Goal: Task Accomplishment & Management: Use online tool/utility

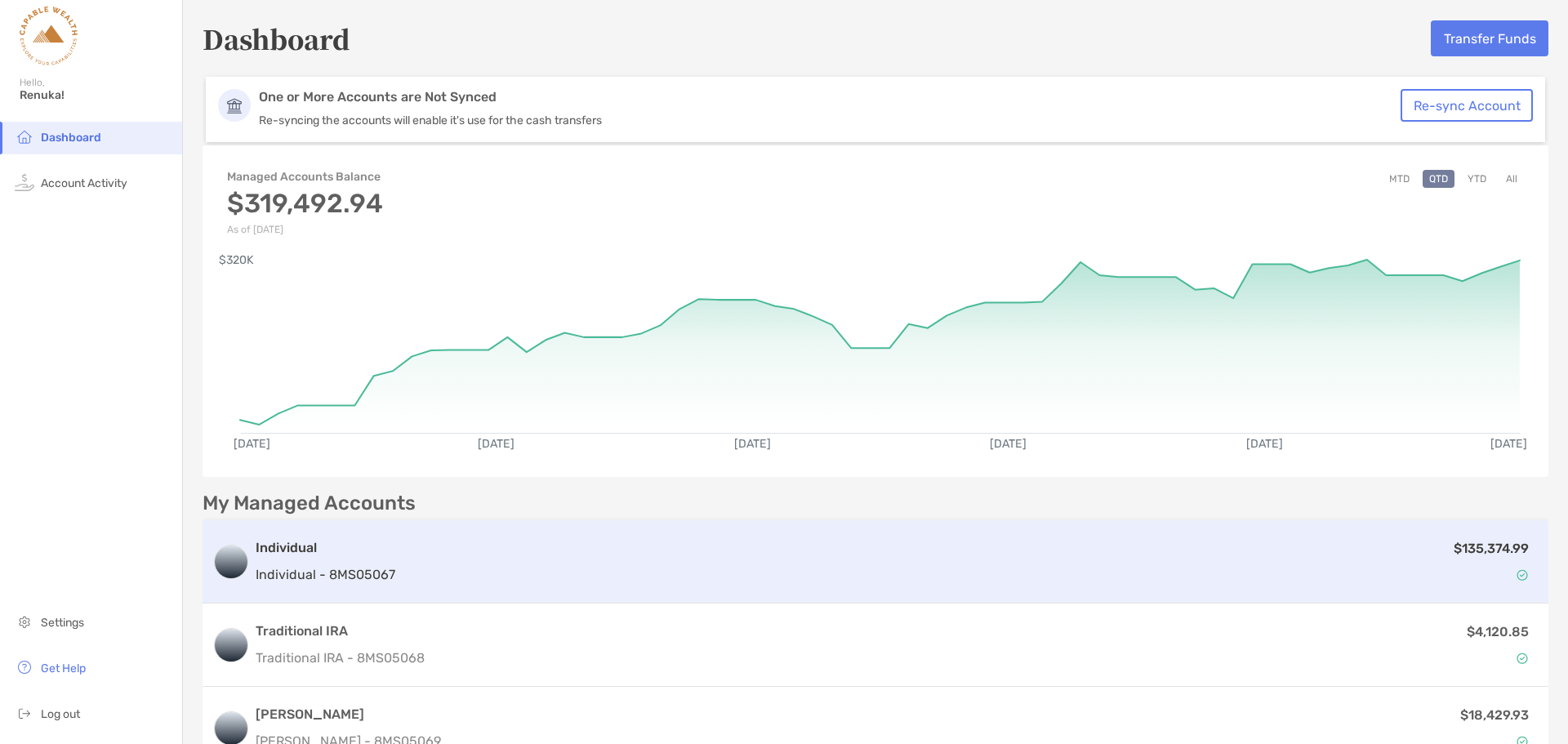
click at [507, 540] on div "$135,374.99" at bounding box center [970, 562] width 1137 height 47
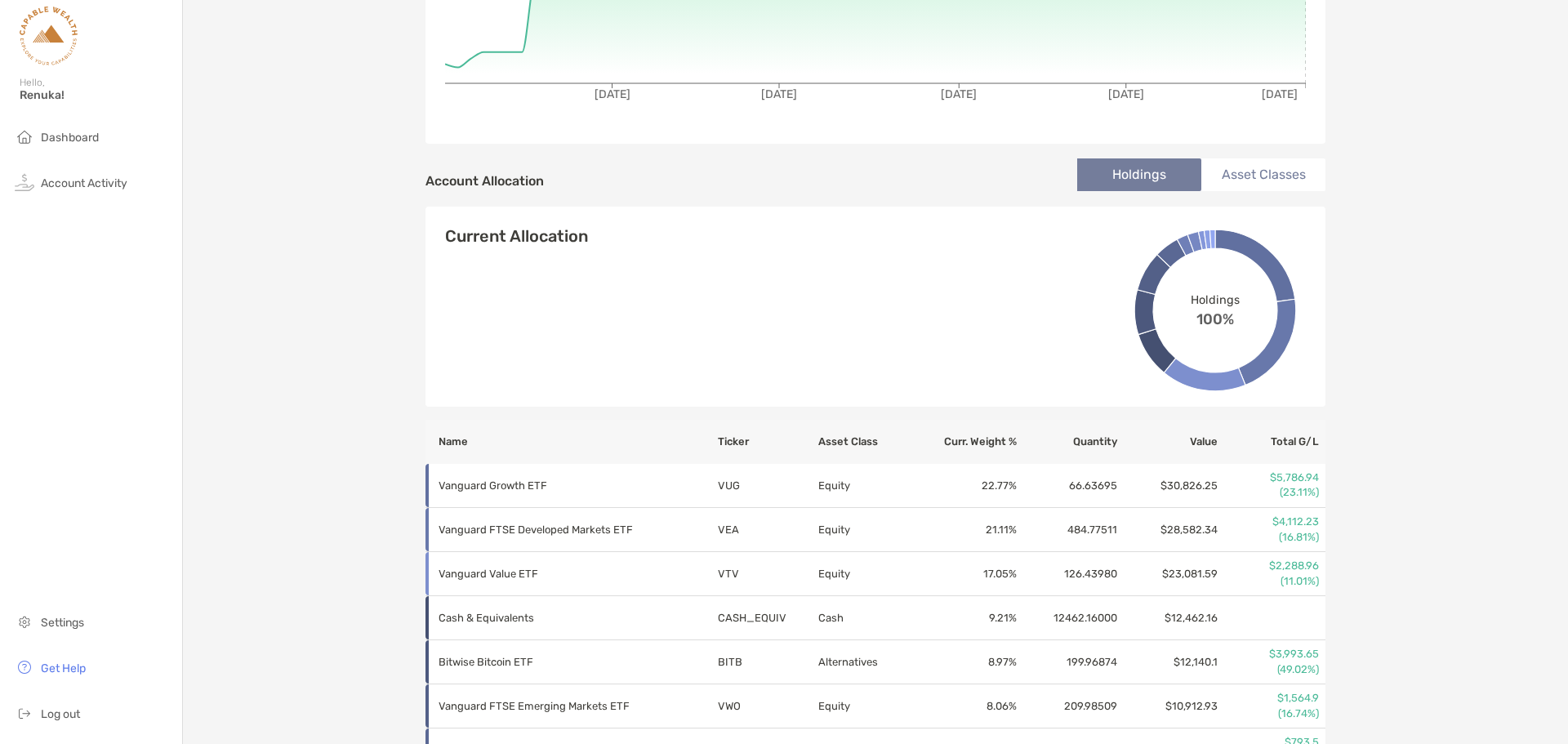
scroll to position [163, 0]
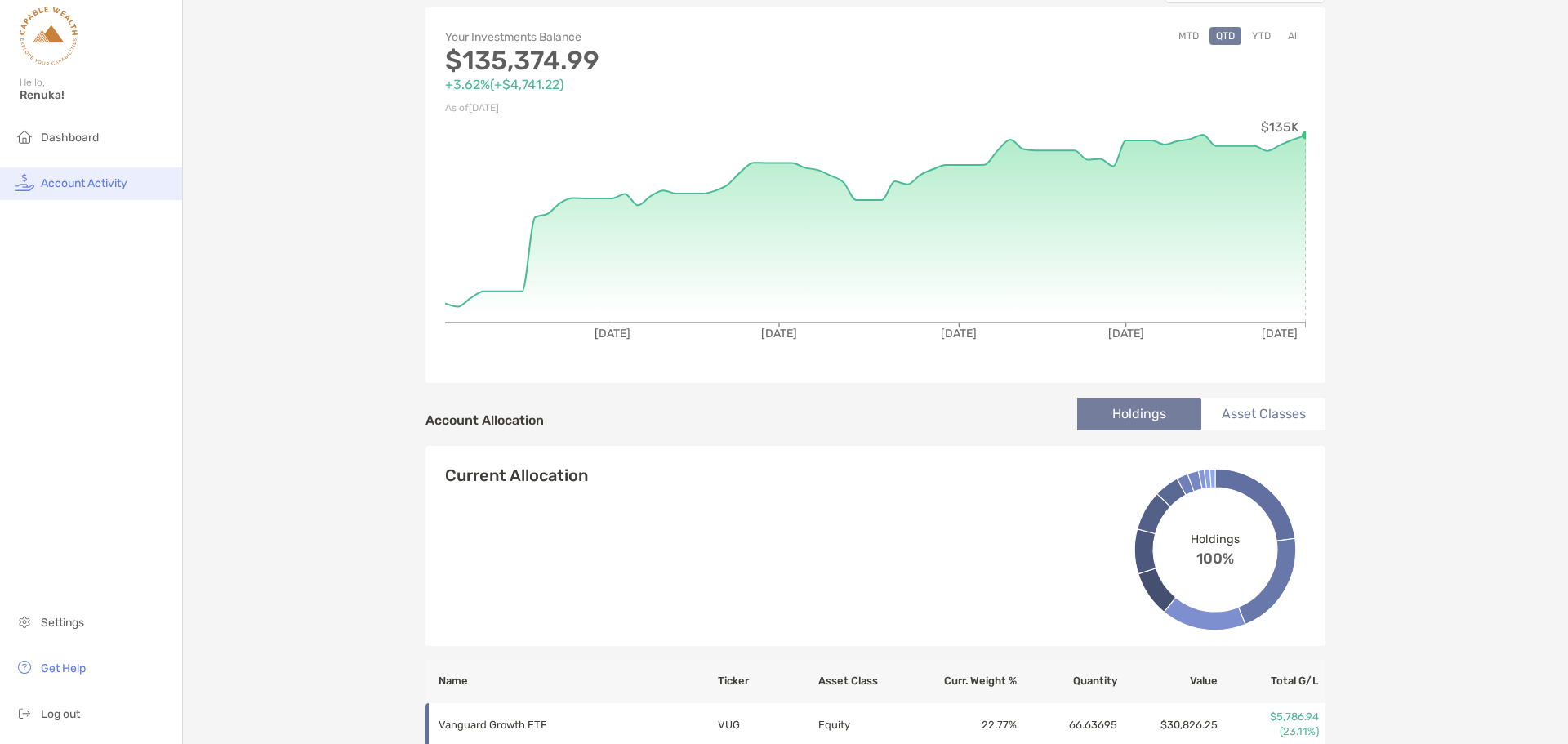
click at [95, 192] on li "Account Activity" at bounding box center [91, 183] width 182 height 33
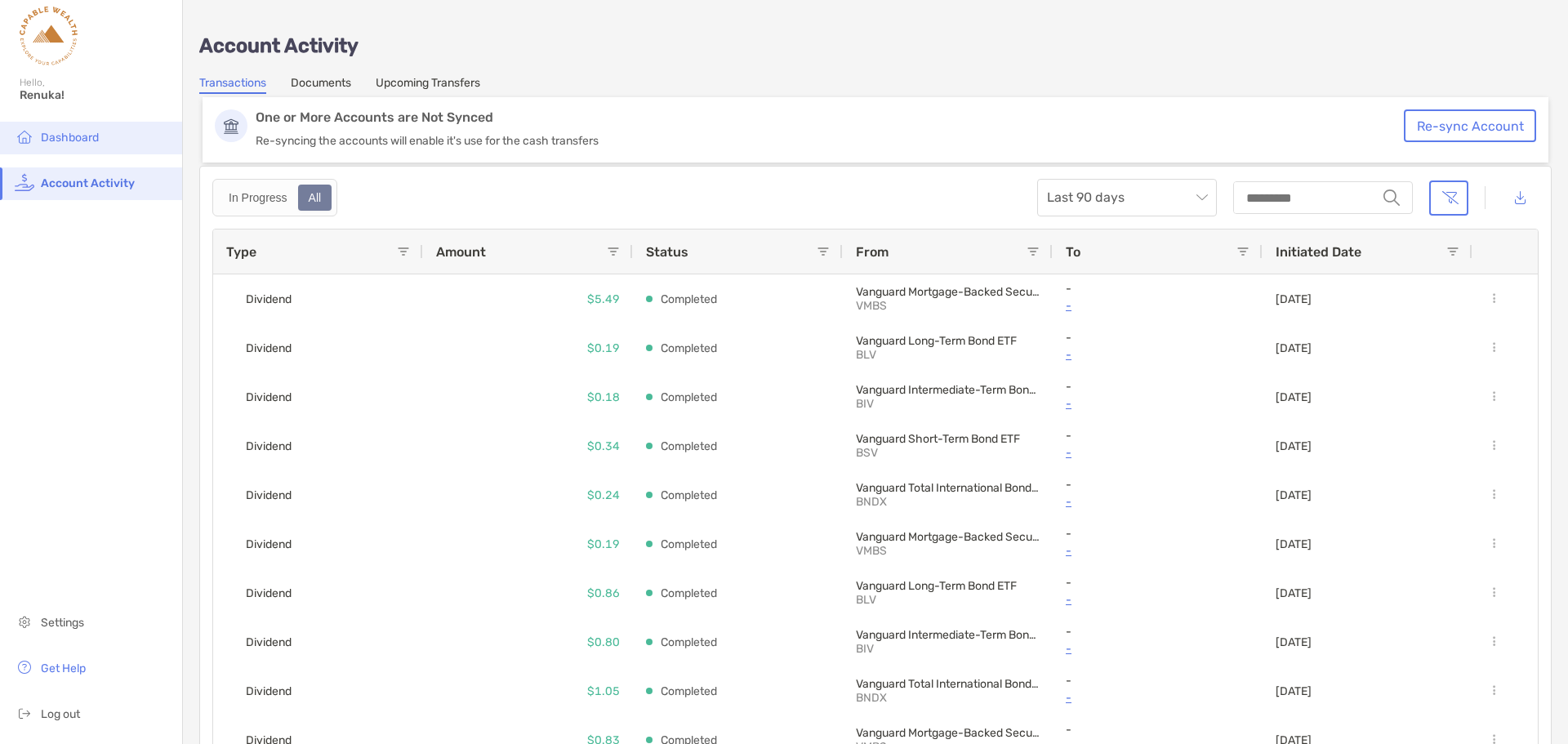
click at [72, 139] on span "Dashboard" at bounding box center [70, 137] width 58 height 14
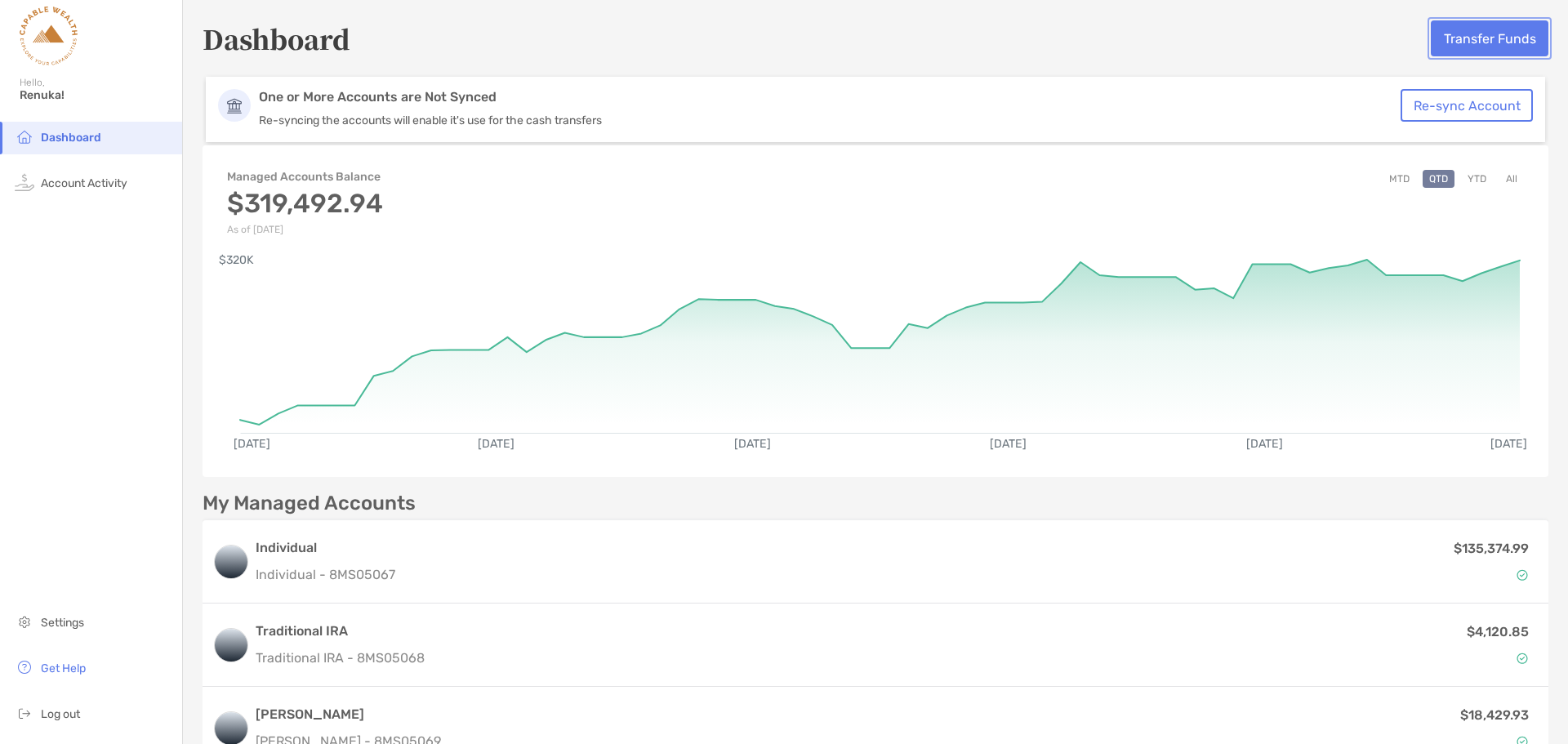
click at [1485, 37] on button "Transfer Funds" at bounding box center [1489, 38] width 118 height 36
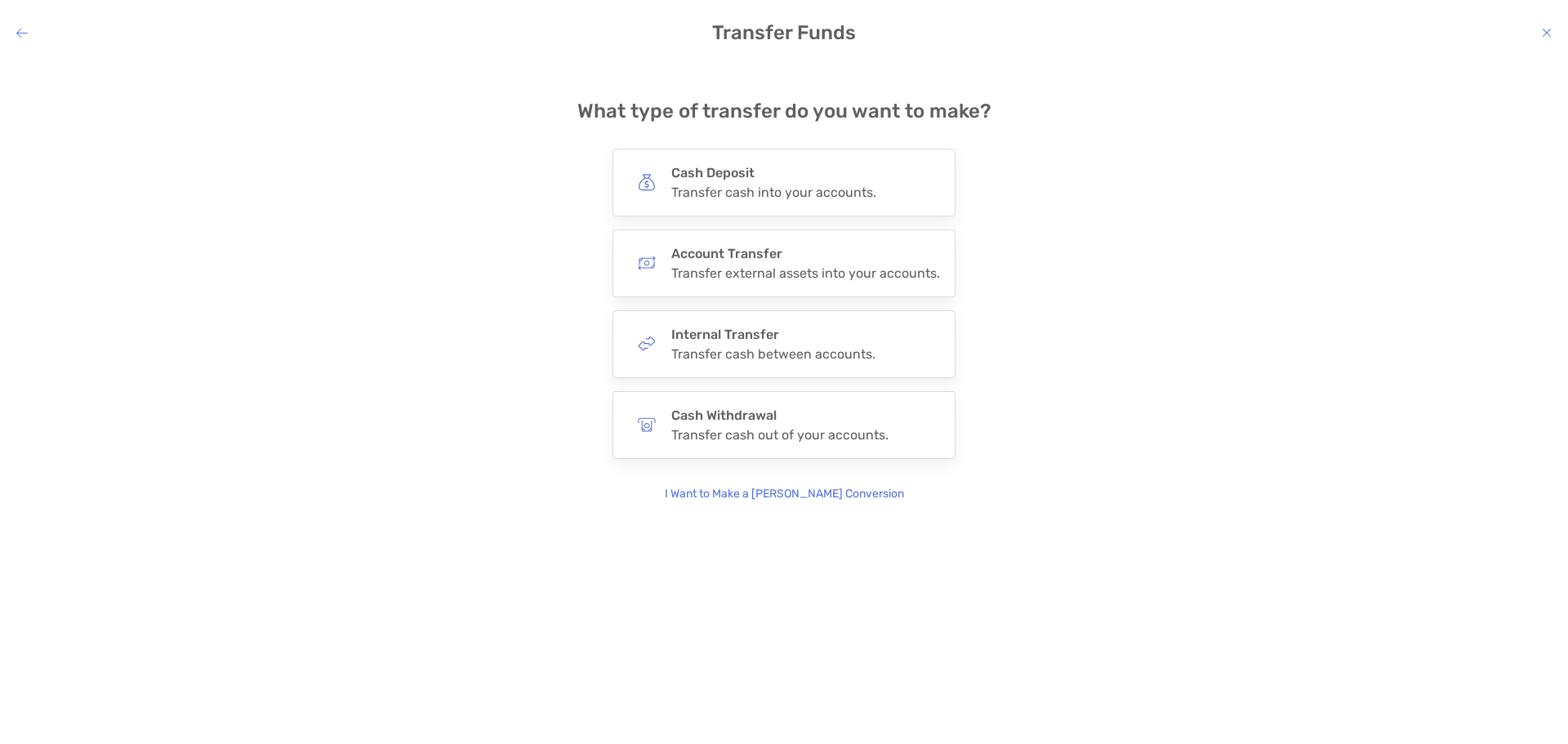
click at [1538, 33] on h4 "Transfer Funds" at bounding box center [784, 33] width 1568 height 23
click at [1543, 33] on icon "modal" at bounding box center [1547, 33] width 10 height 13
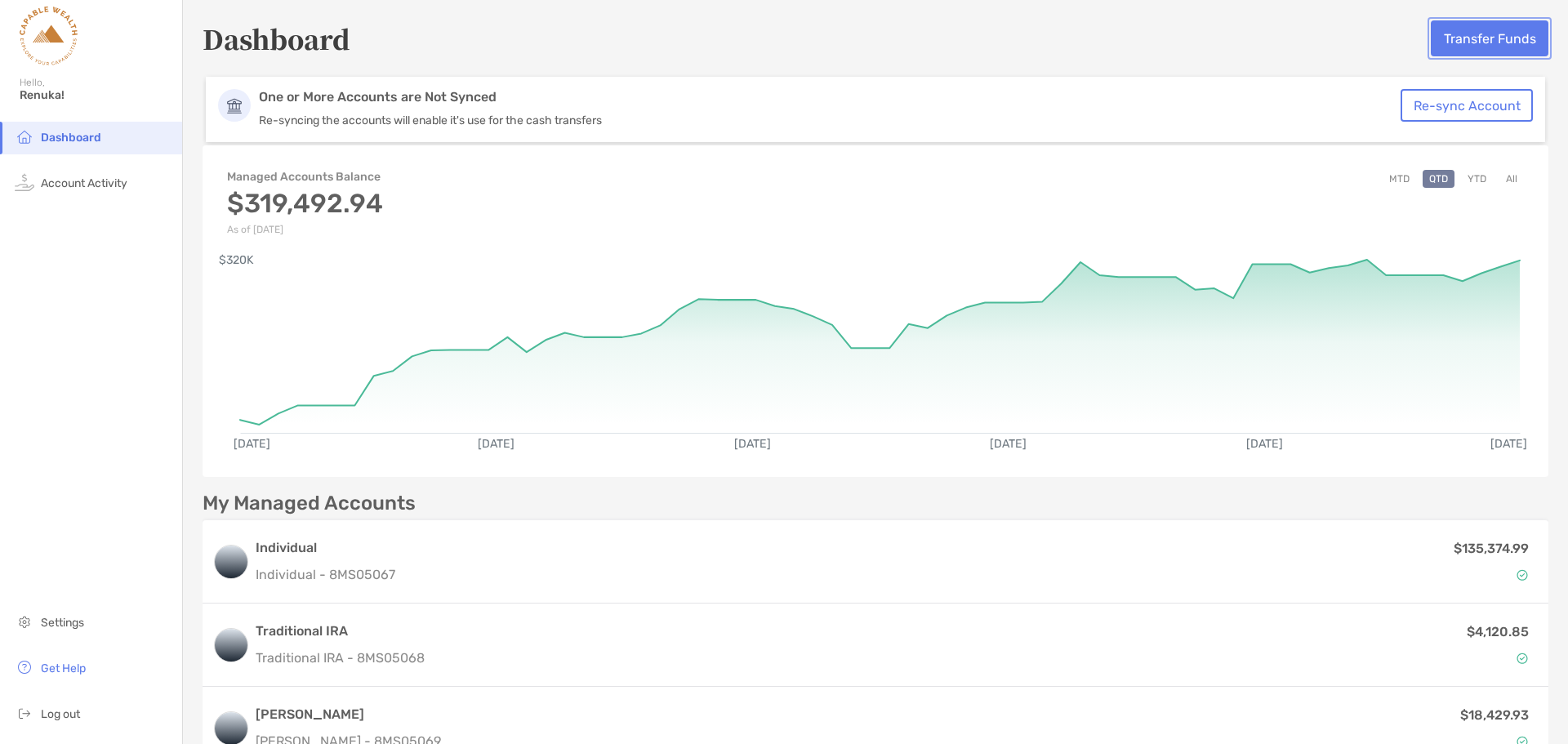
click at [1503, 37] on button "Transfer Funds" at bounding box center [1489, 38] width 118 height 36
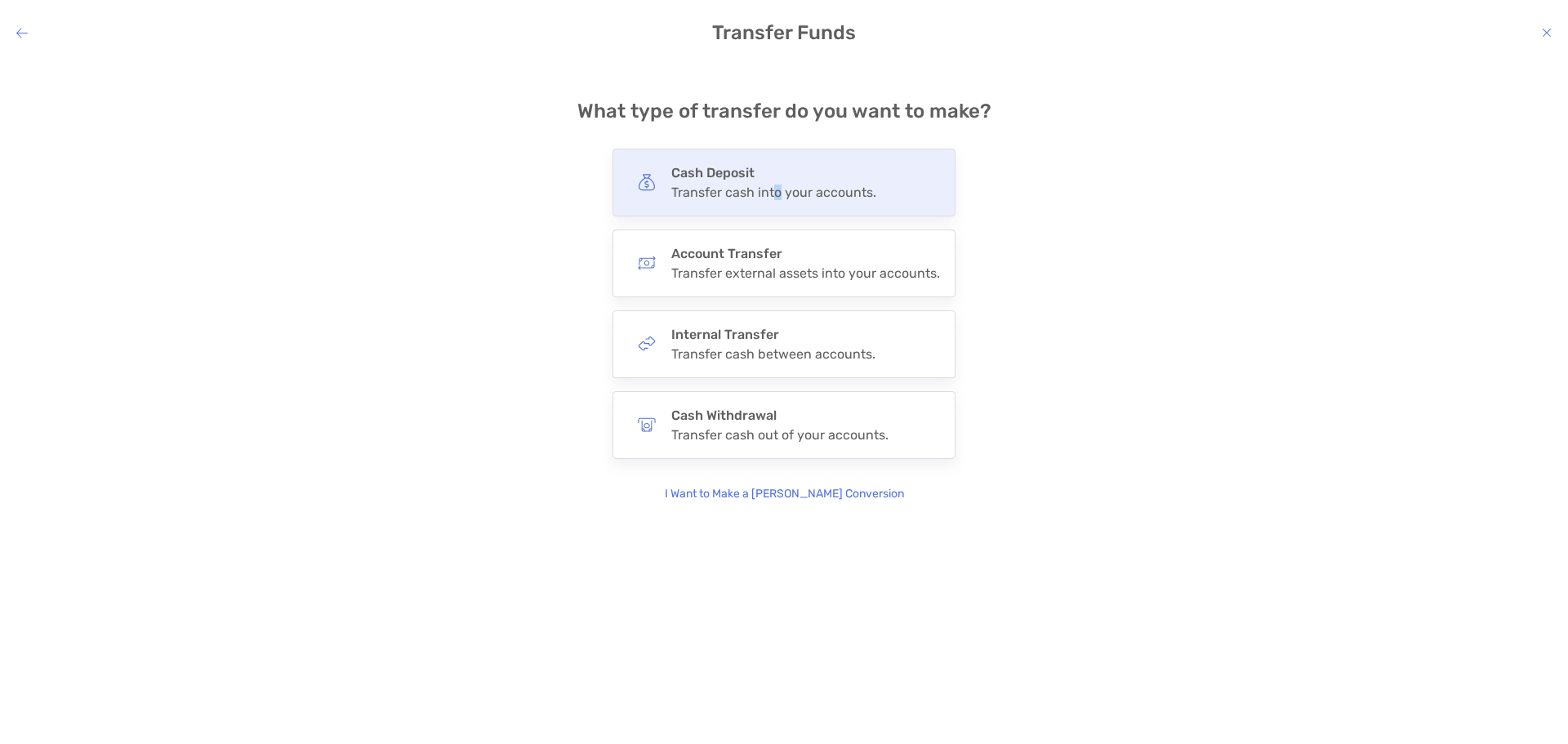
click at [779, 198] on div "Transfer cash into your accounts." at bounding box center [773, 192] width 205 height 16
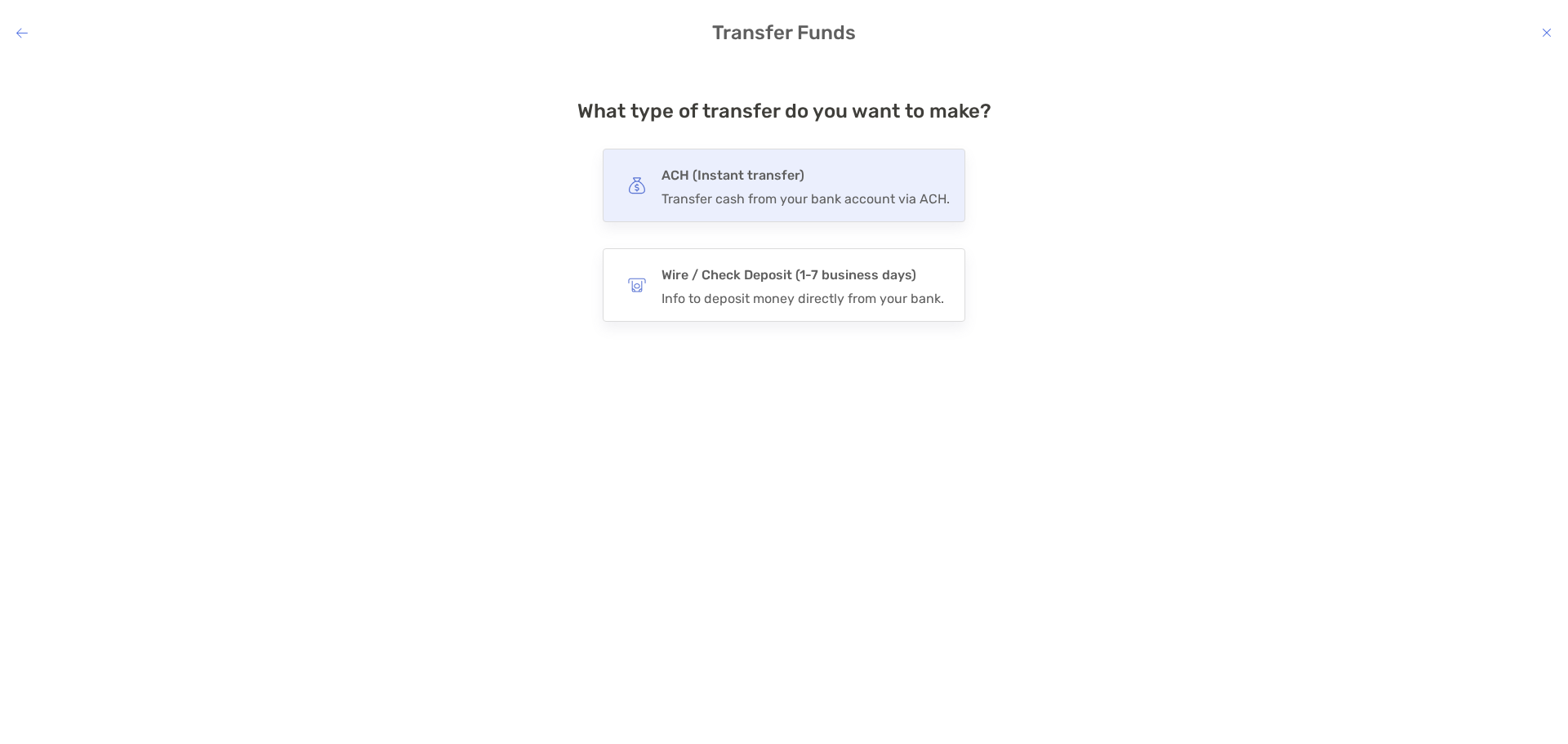
click at [771, 201] on div "Transfer cash from your bank account via ACH." at bounding box center [806, 199] width 289 height 16
click at [0, 0] on input "***" at bounding box center [0, 0] width 0 height 0
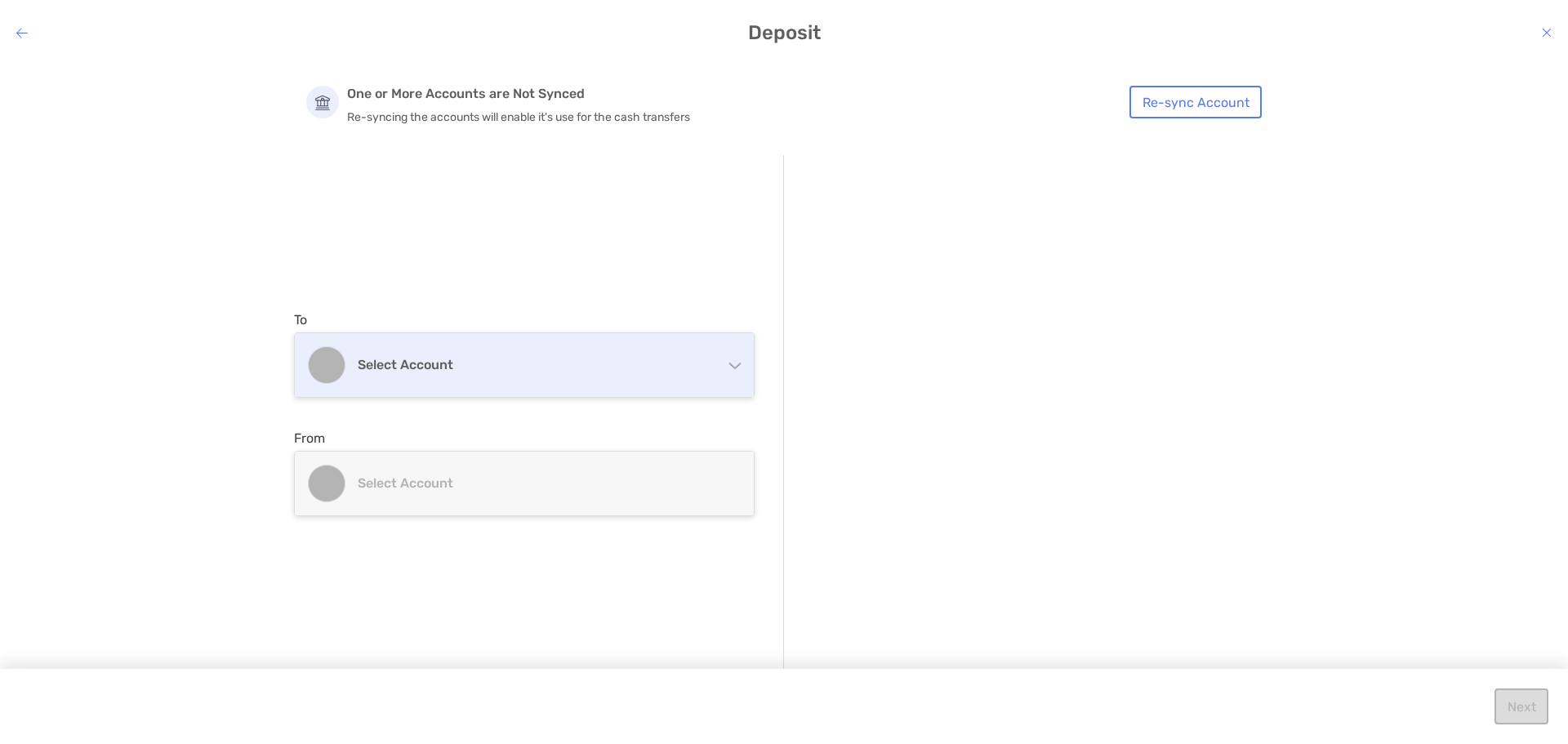
click at [445, 378] on div "Select account" at bounding box center [525, 365] width 459 height 64
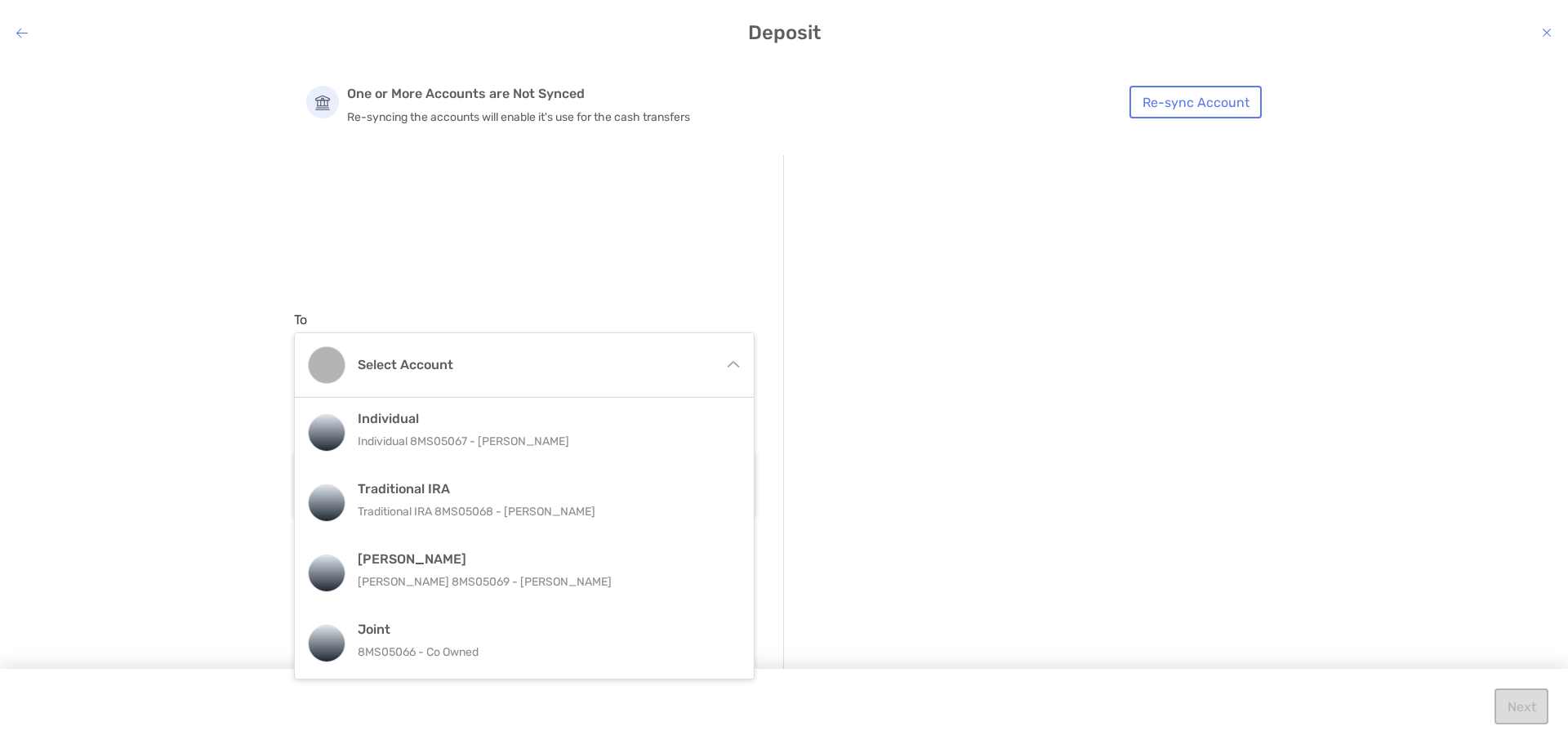
click at [521, 429] on div "Individual Individual 8MS05067 - [PERSON_NAME]" at bounding box center [541, 434] width 369 height 45
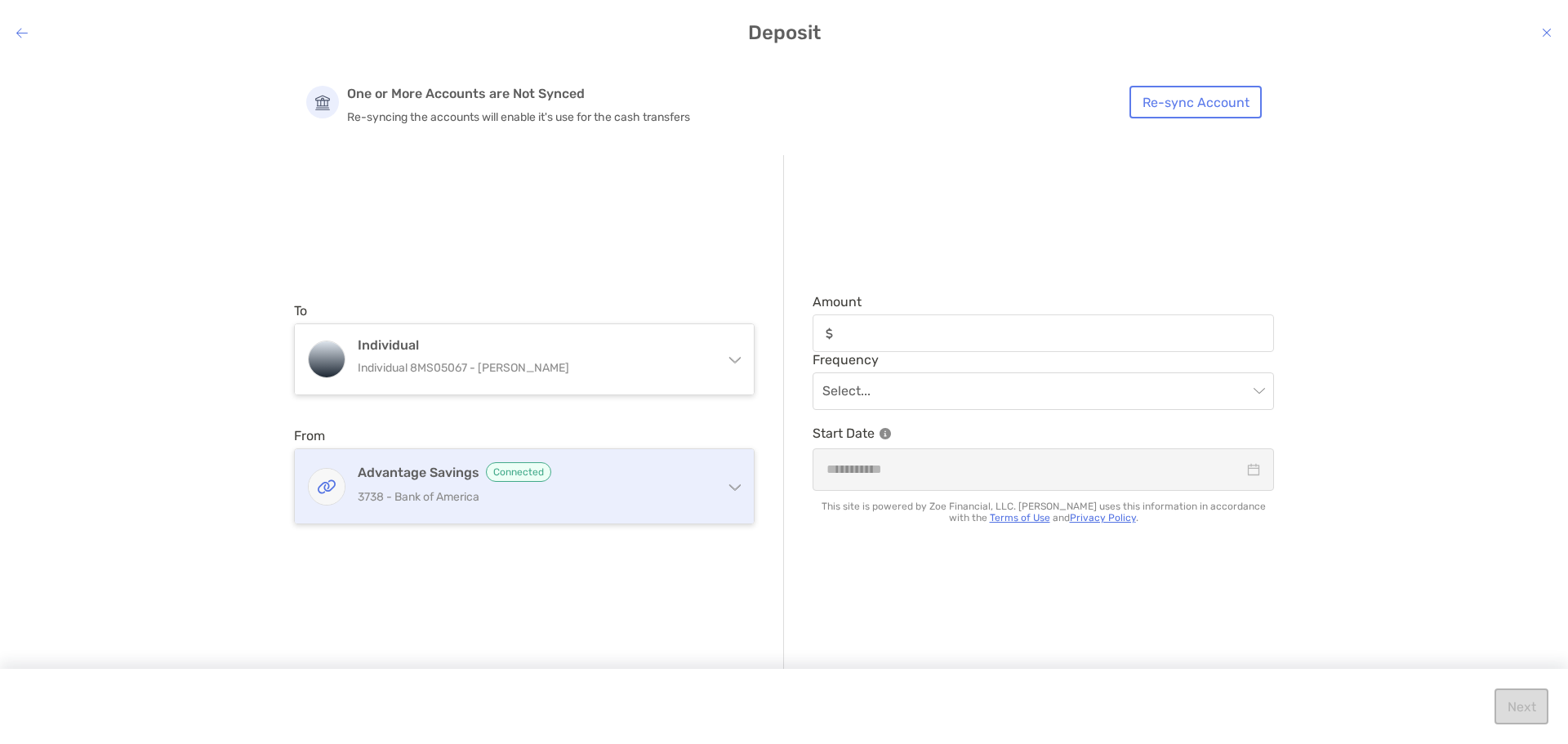
click at [573, 498] on p "3738 - Bank of America" at bounding box center [534, 497] width 353 height 20
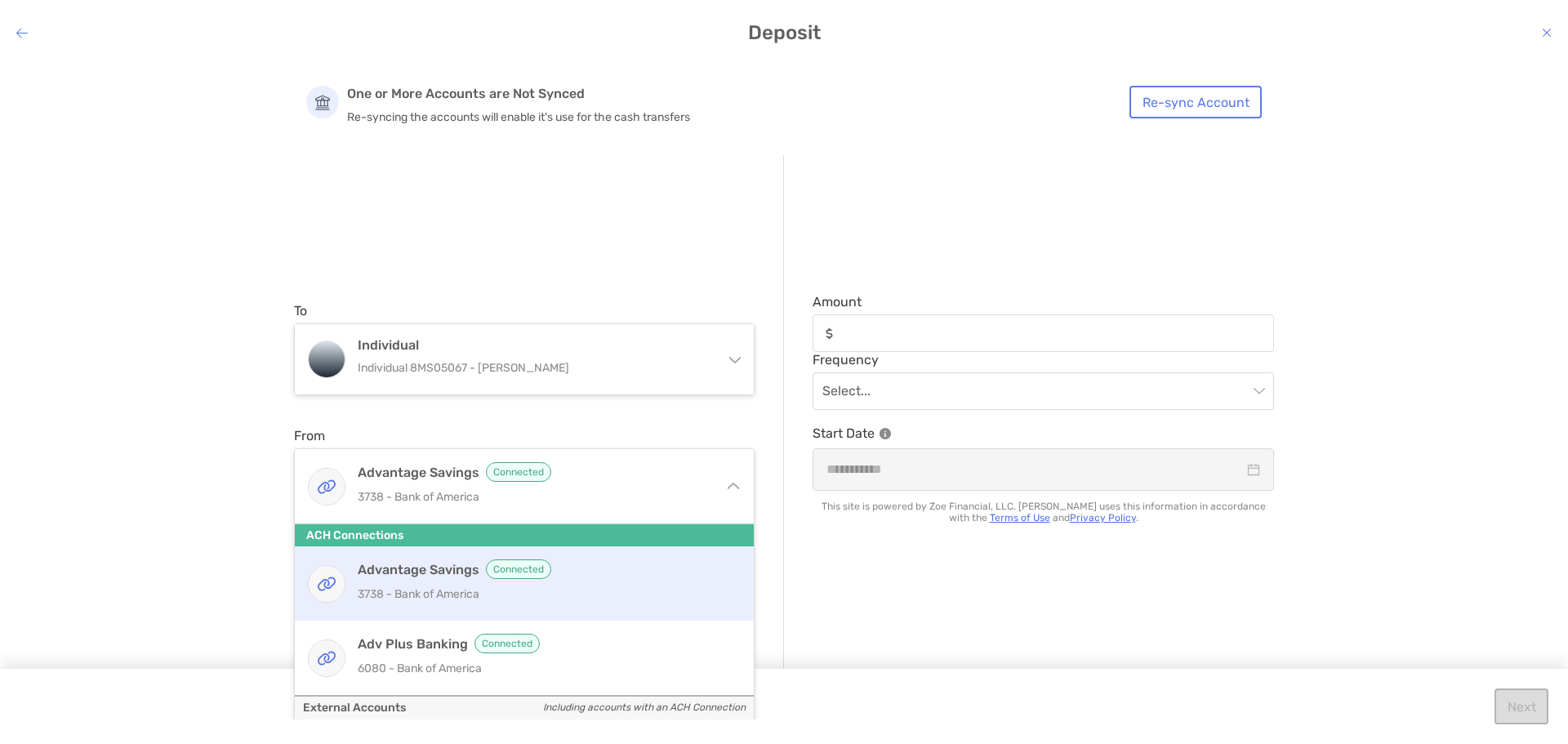
drag, startPoint x: 455, startPoint y: 684, endPoint x: 475, endPoint y: 677, distance: 21.2
click at [456, 684] on div "Adv Plus Banking Connected 6080 - Bank of America" at bounding box center [525, 659] width 459 height 74
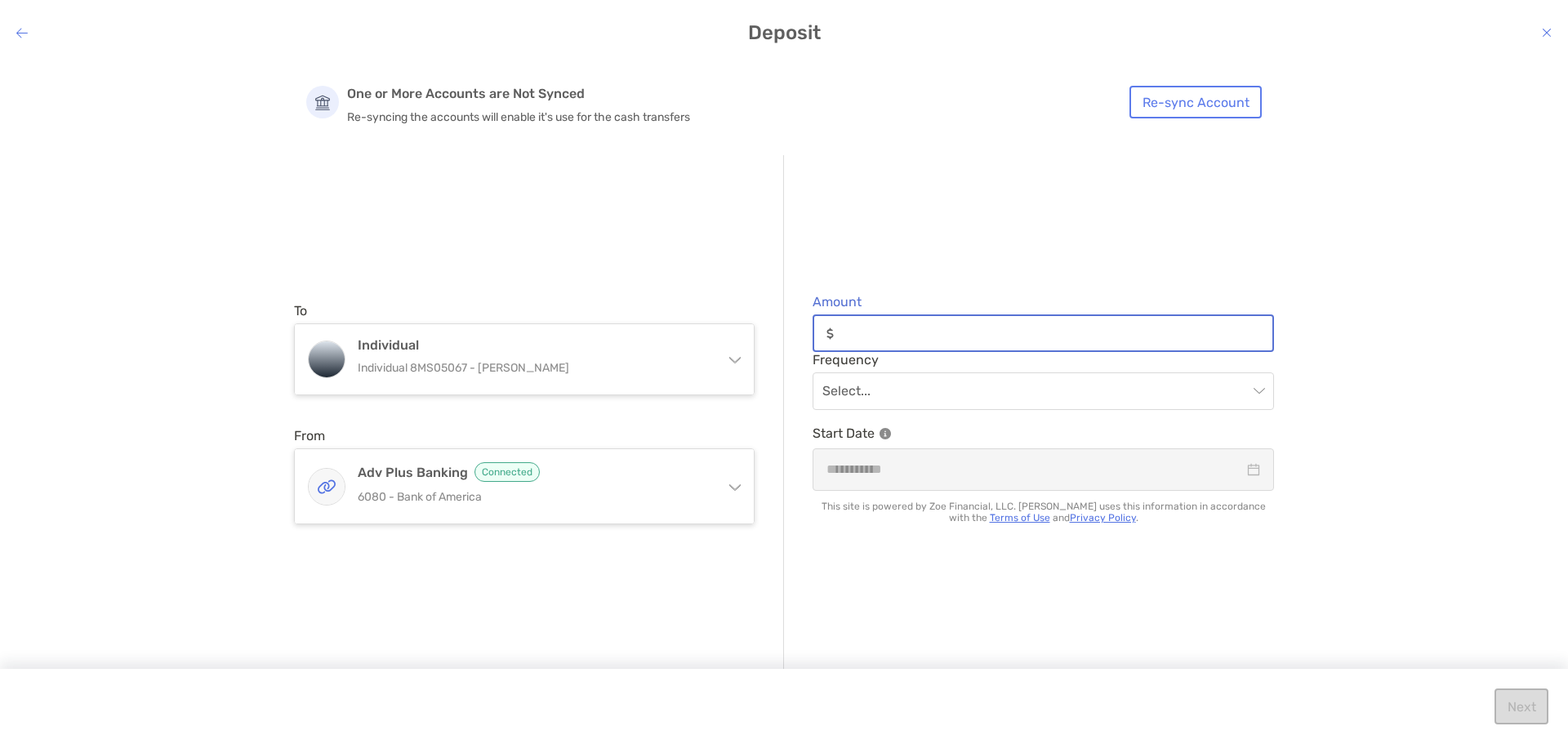
click at [946, 332] on input "Amount" at bounding box center [1056, 333] width 432 height 14
type input "*****"
click at [977, 398] on input "modal" at bounding box center [1035, 391] width 425 height 36
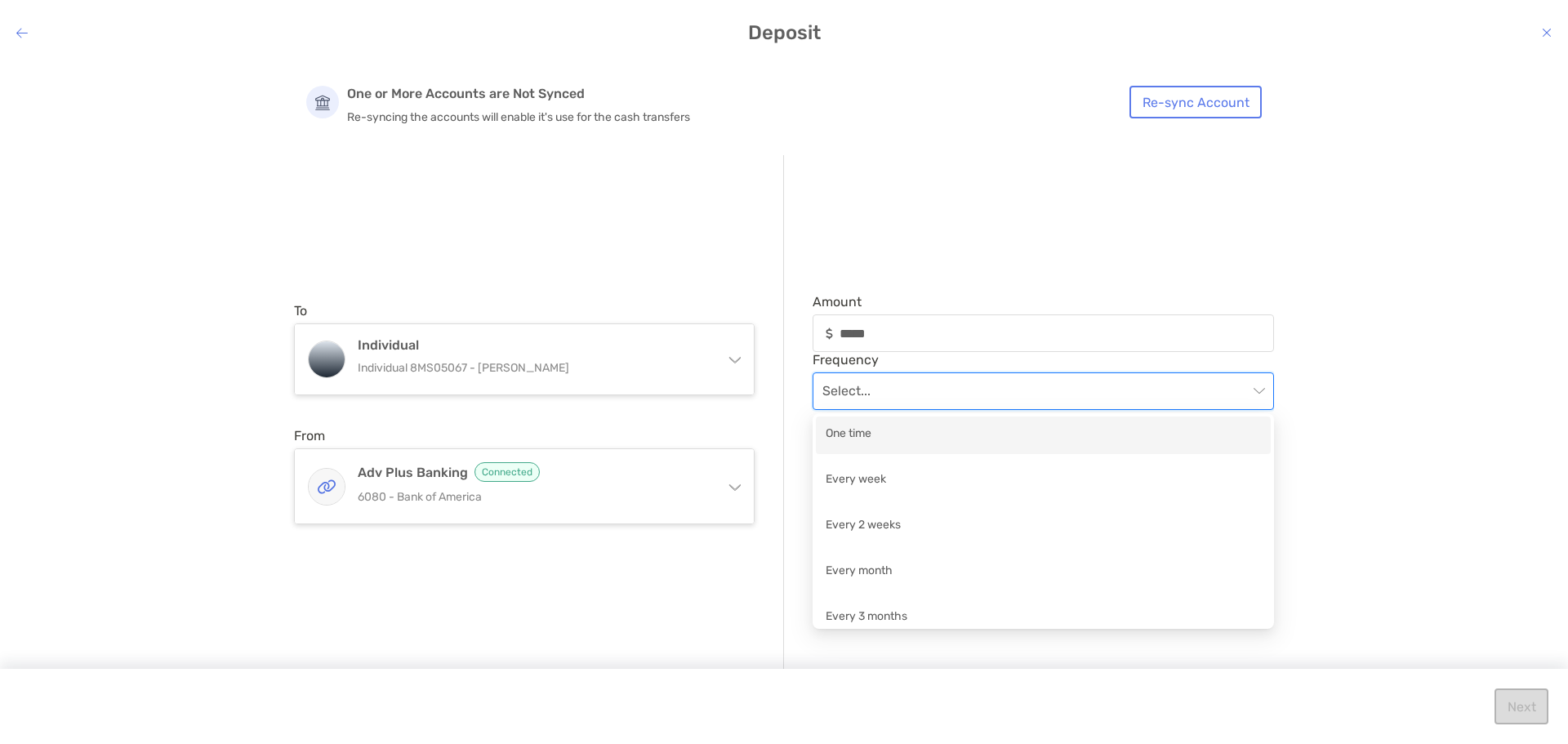
click at [887, 443] on div "One time" at bounding box center [1043, 435] width 435 height 20
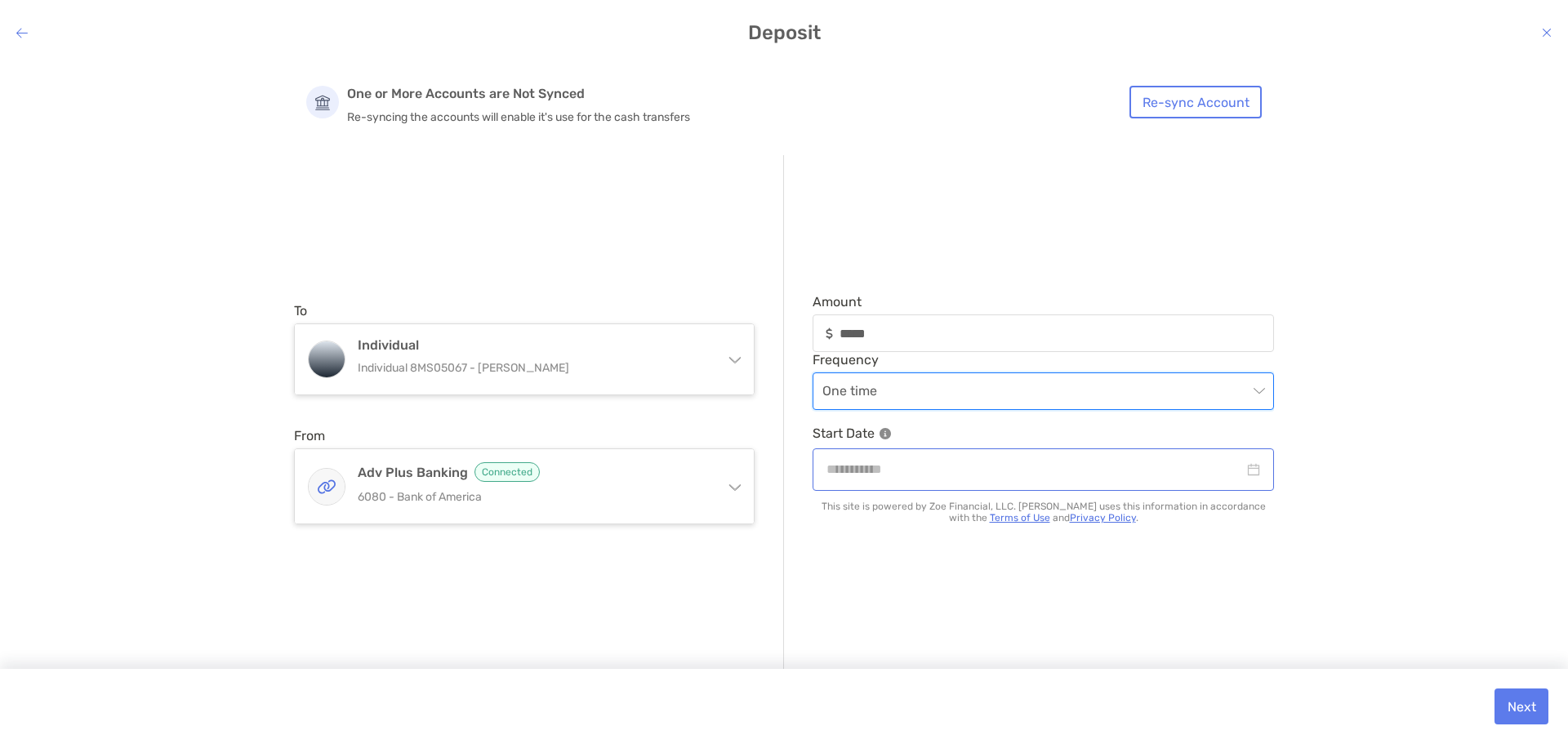
click at [1261, 463] on div "modal" at bounding box center [1043, 469] width 461 height 42
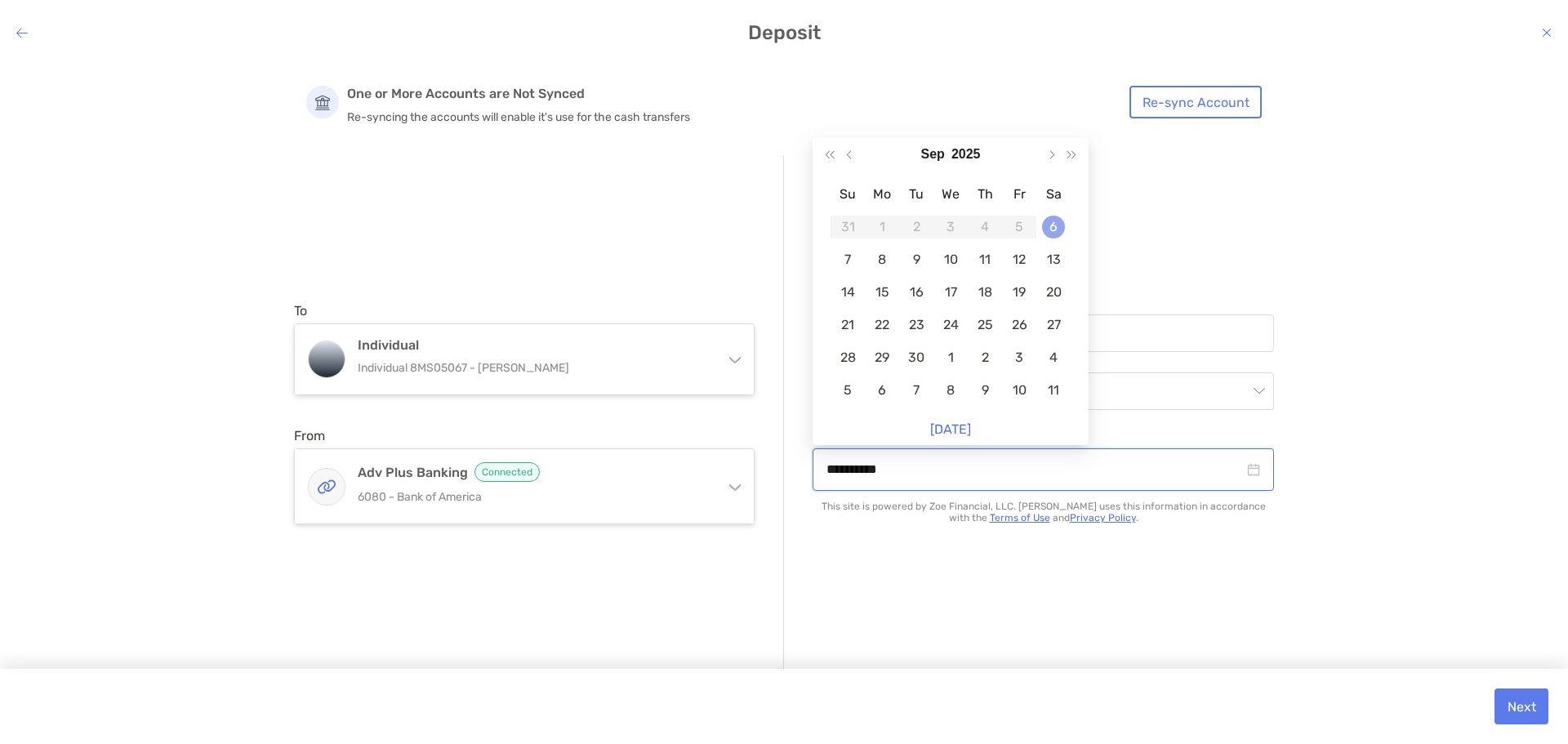
type input "**********"
click at [1063, 227] on div "6" at bounding box center [1054, 227] width 23 height 23
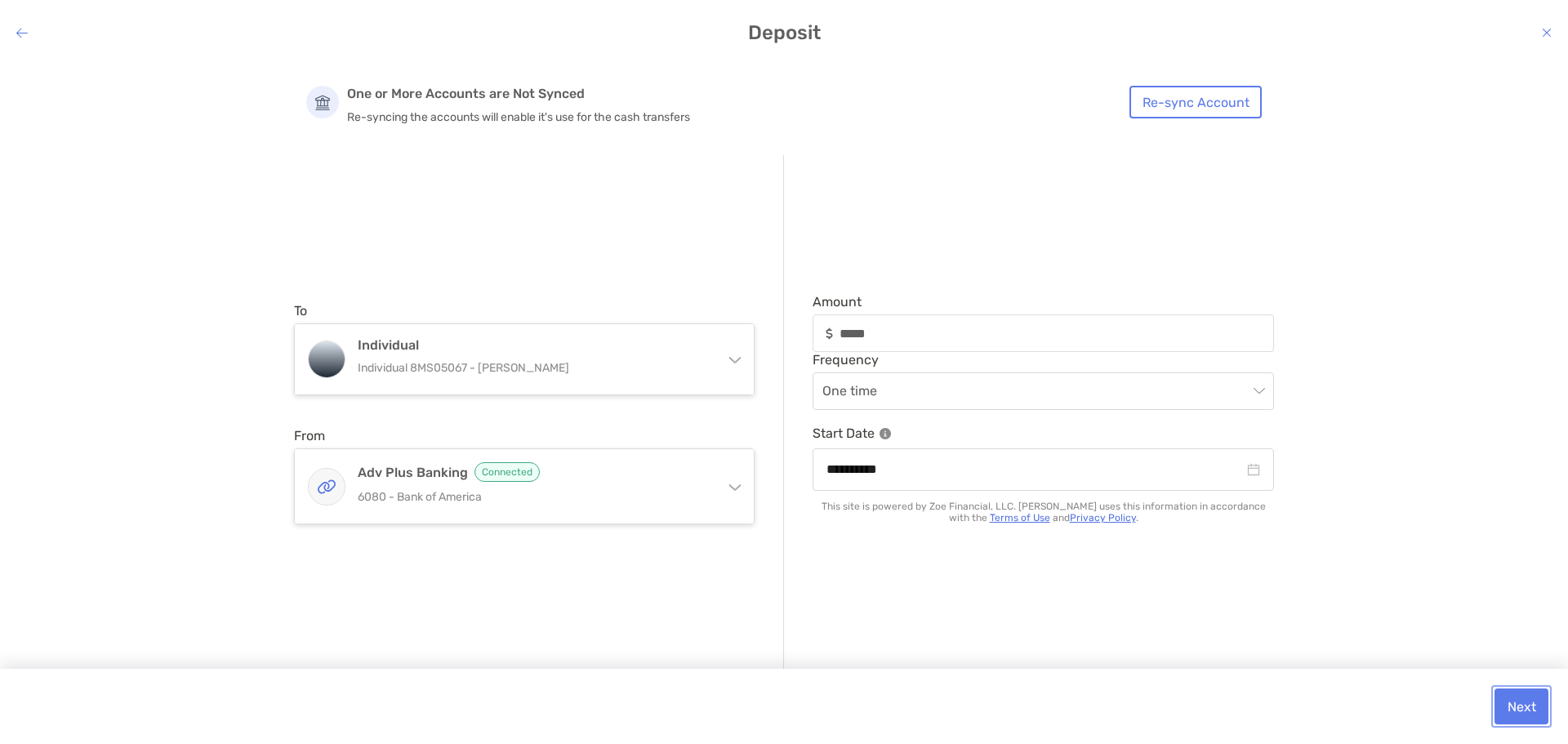
click at [1541, 708] on button "Next" at bounding box center [1522, 707] width 54 height 36
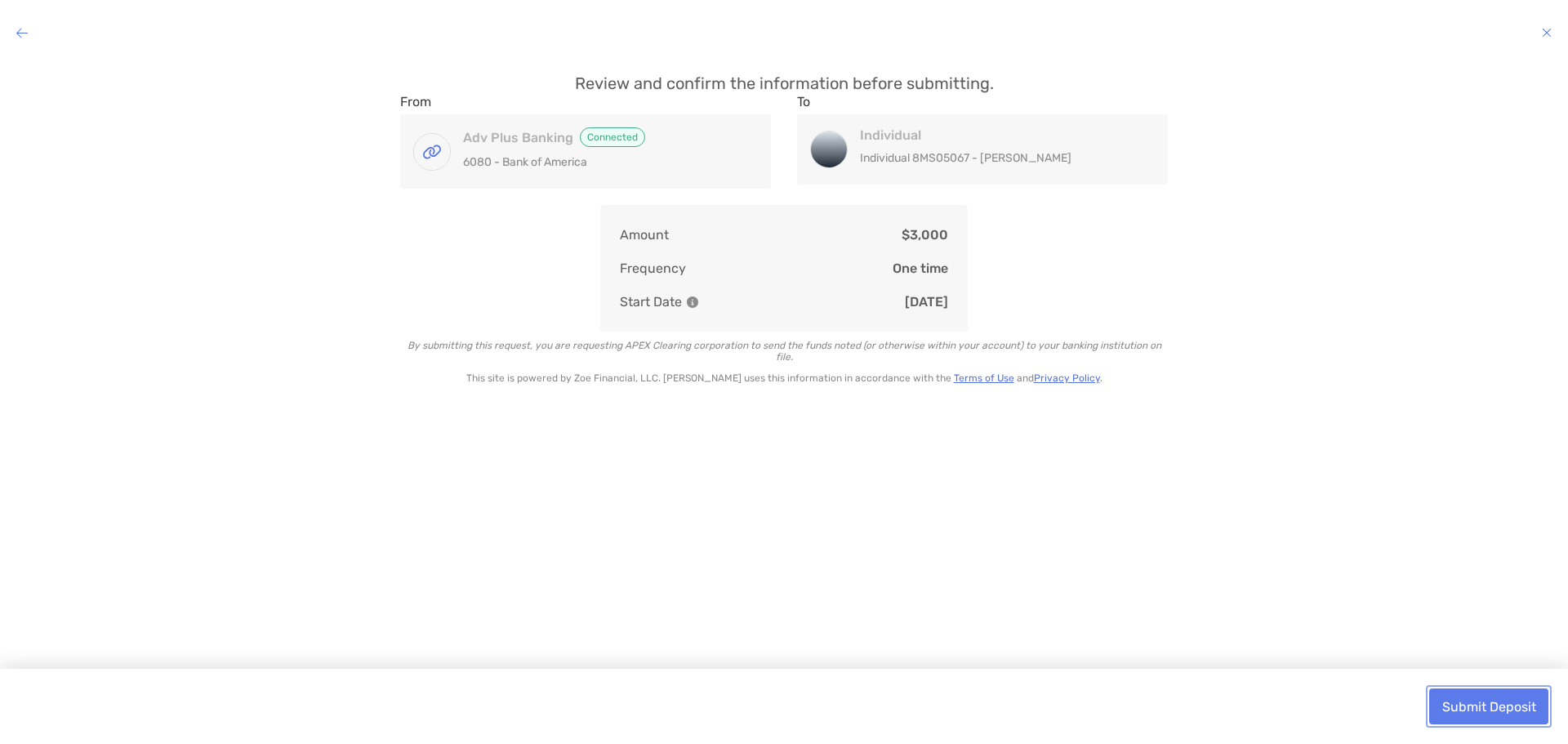
drag, startPoint x: 1531, startPoint y: 713, endPoint x: 1267, endPoint y: 610, distance: 283.4
click at [1529, 712] on button "Submit Deposit" at bounding box center [1489, 707] width 119 height 36
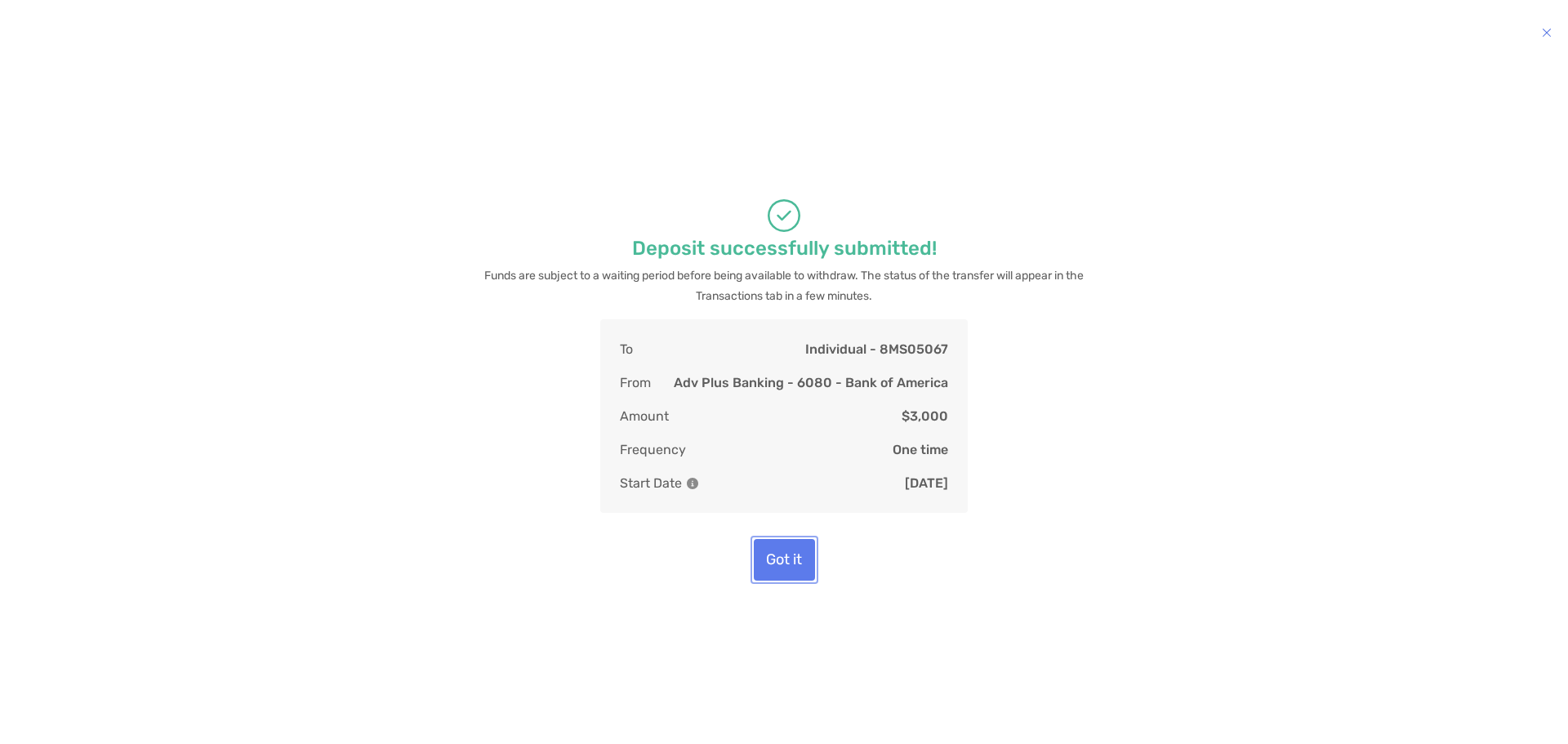
click at [797, 570] on button "Got it" at bounding box center [784, 560] width 61 height 42
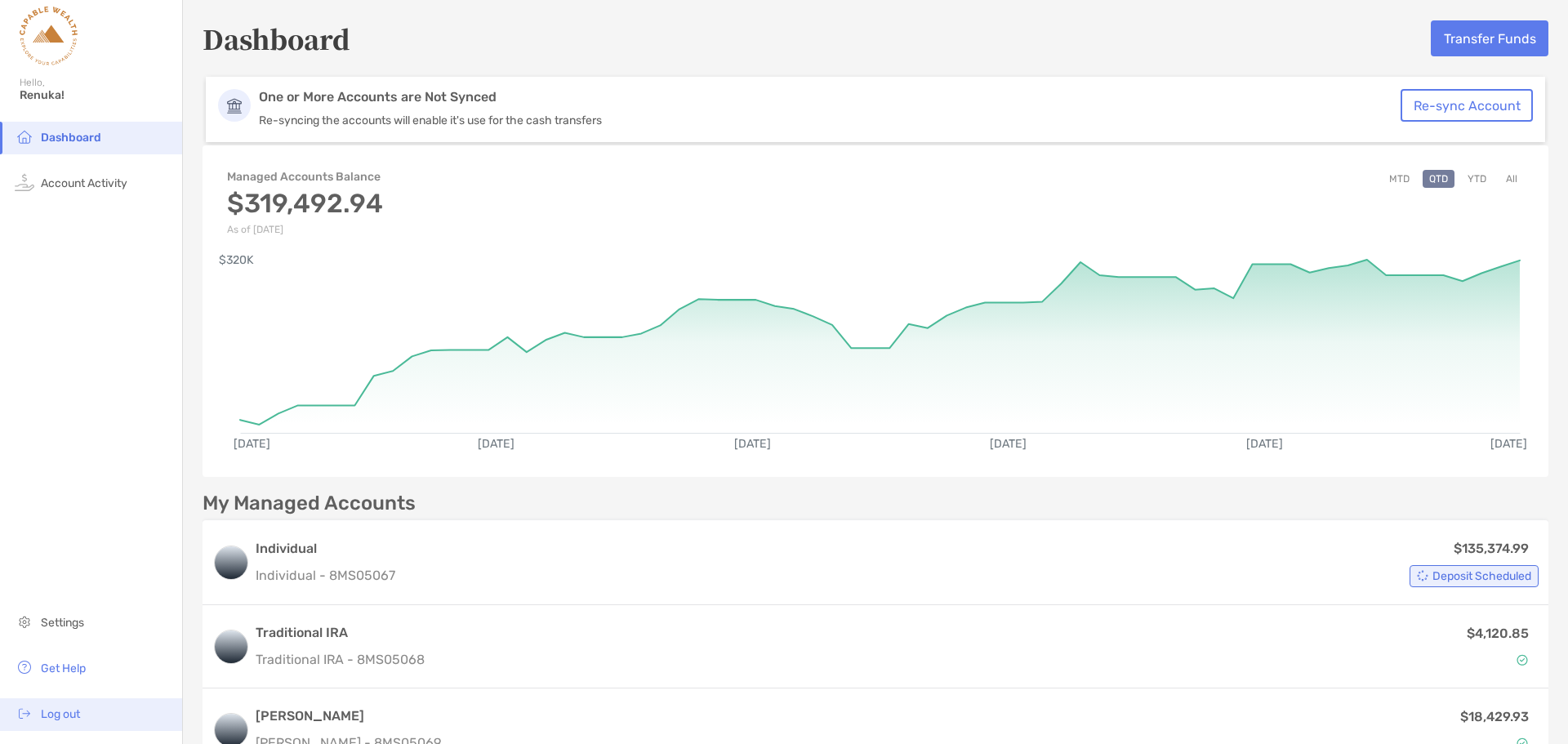
click at [80, 718] on span "Log out" at bounding box center [60, 714] width 39 height 14
